Goal: Information Seeking & Learning: Learn about a topic

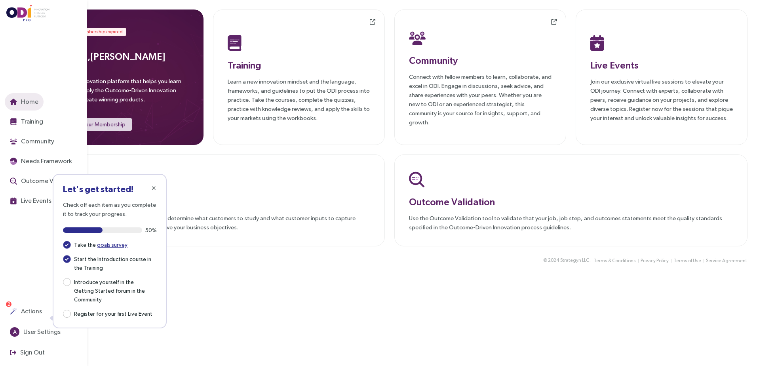
click at [24, 218] on div "Home Training Community Needs Framework Outcome Validation Live Events Actions …" at bounding box center [46, 183] width 82 height 366
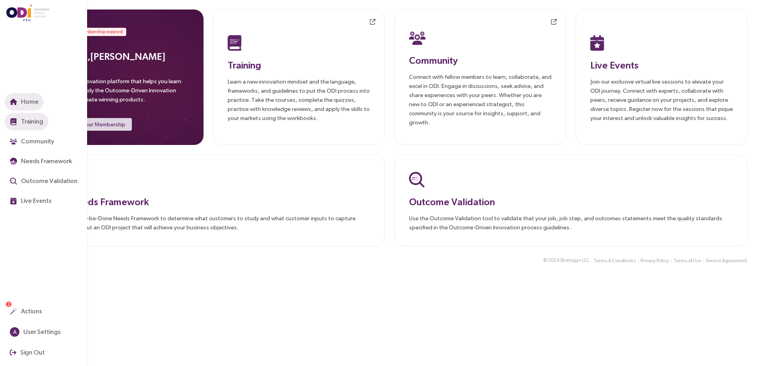
click at [36, 120] on span "Training" at bounding box center [31, 121] width 24 height 10
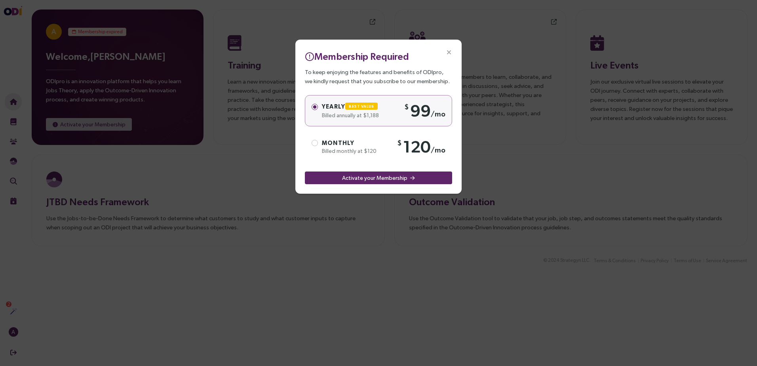
click at [451, 53] on icon "Close" at bounding box center [448, 52] width 7 height 7
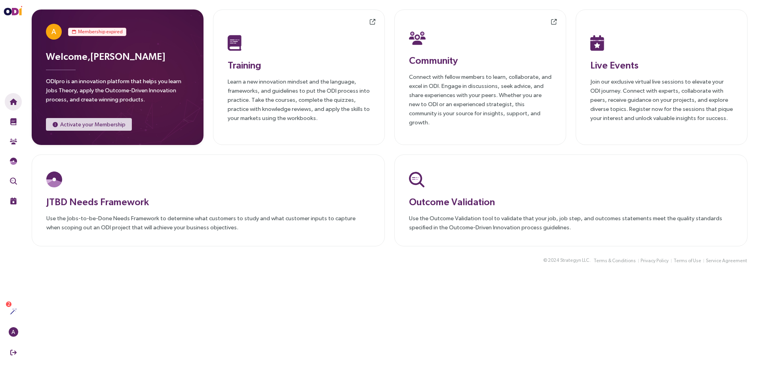
click at [46, 32] on span "A" at bounding box center [54, 32] width 16 height 16
click at [0, 1] on html "Home Training Community Needs Framework Outcome Validation Live Events Actions …" at bounding box center [378, 183] width 757 height 366
drag, startPoint x: -2, startPoint y: 1, endPoint x: 377, endPoint y: 42, distance: 381.0
click at [377, 42] on div "Training will open in a new window Training Learn a new innovation mindset and …" at bounding box center [299, 76] width 172 height 135
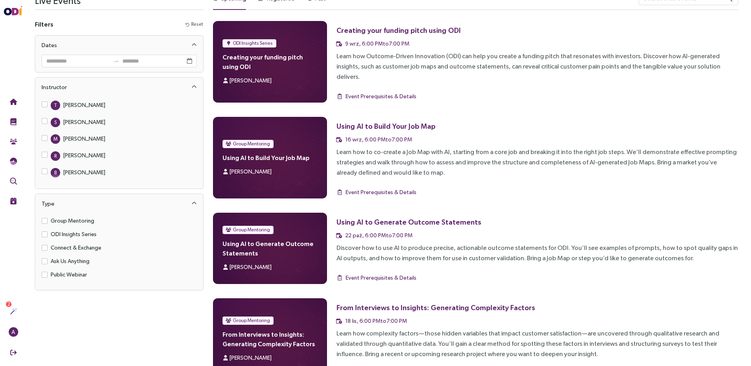
scroll to position [36, 0]
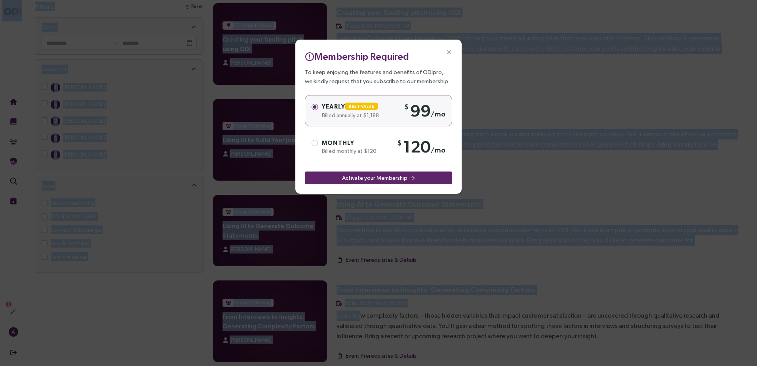
drag, startPoint x: 378, startPoint y: 304, endPoint x: 559, endPoint y: 302, distance: 181.3
click at [559, 302] on body "Home Training Community Needs Framework Outcome Validation Live Events Actions …" at bounding box center [375, 147] width 751 height 366
click at [433, 47] on div "Membership Required To keep enjoying the features and benefits of ODIpro, we ki…" at bounding box center [378, 117] width 166 height 154
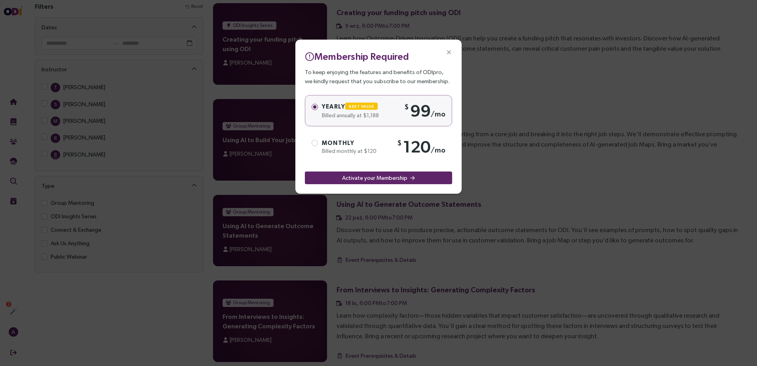
click at [449, 51] on icon "Close" at bounding box center [448, 52] width 7 height 7
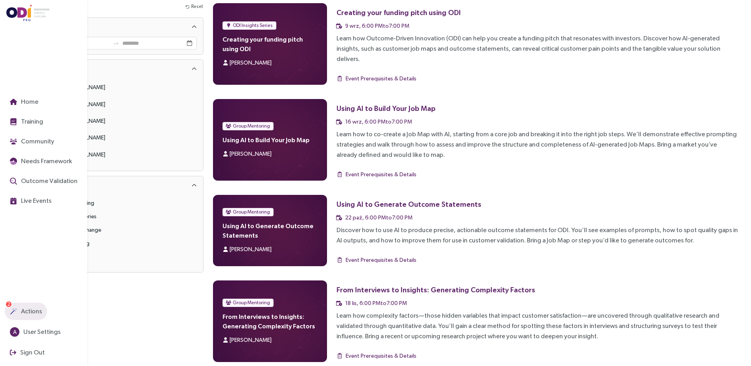
click at [15, 312] on img "button" at bounding box center [13, 311] width 7 height 7
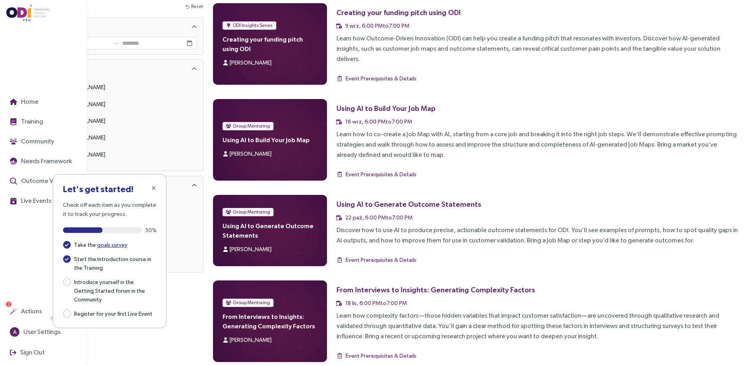
click at [28, 218] on div "Home Training Community Needs Framework Outcome Validation Live Events Actions …" at bounding box center [46, 183] width 82 height 366
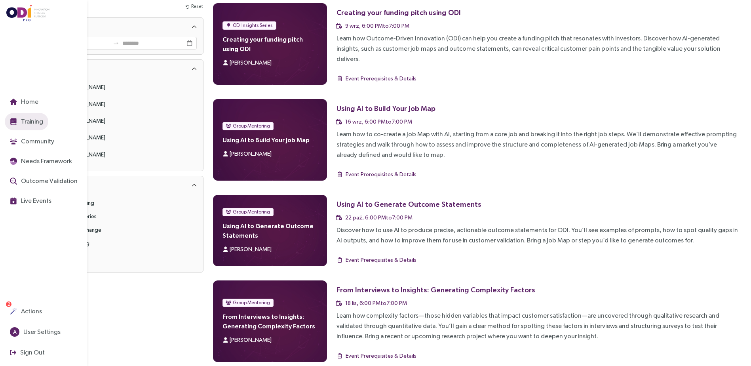
click at [36, 118] on span "Training" at bounding box center [31, 121] width 24 height 10
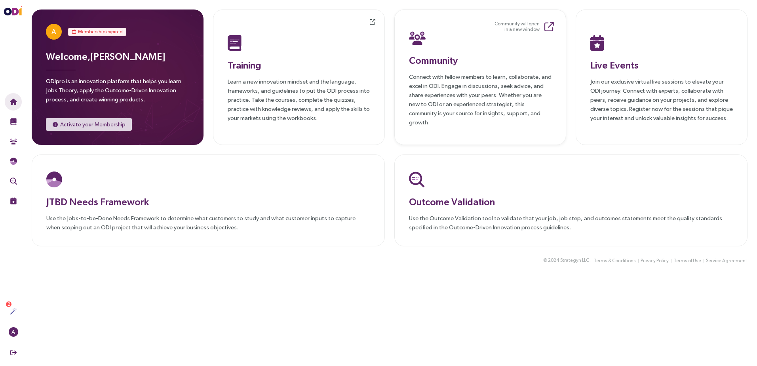
click at [444, 67] on h3 "Community" at bounding box center [480, 60] width 142 height 14
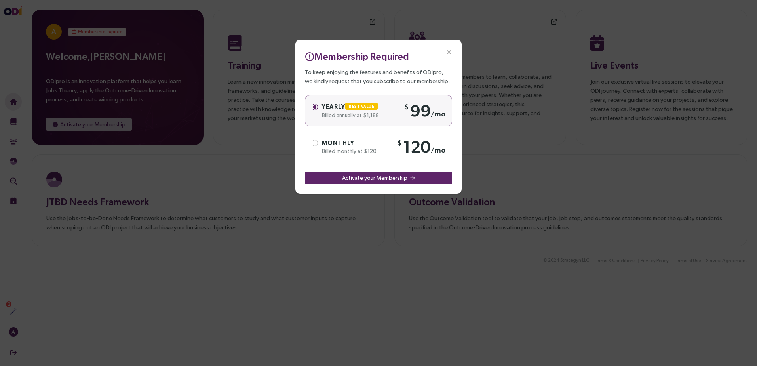
click at [452, 50] on span "Close" at bounding box center [448, 52] width 25 height 25
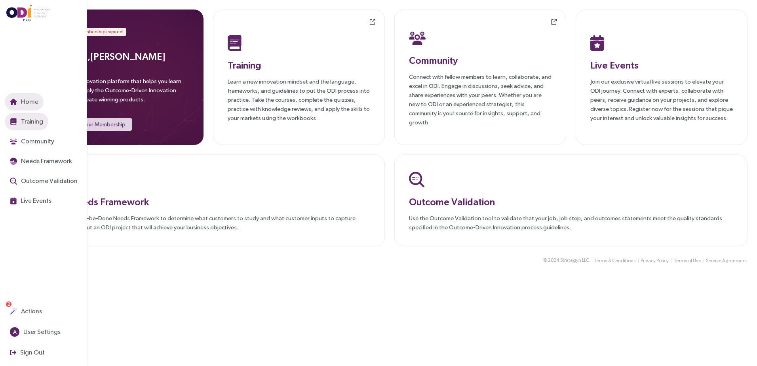
click at [34, 124] on span "Training" at bounding box center [31, 121] width 24 height 10
